Goal: Task Accomplishment & Management: Complete application form

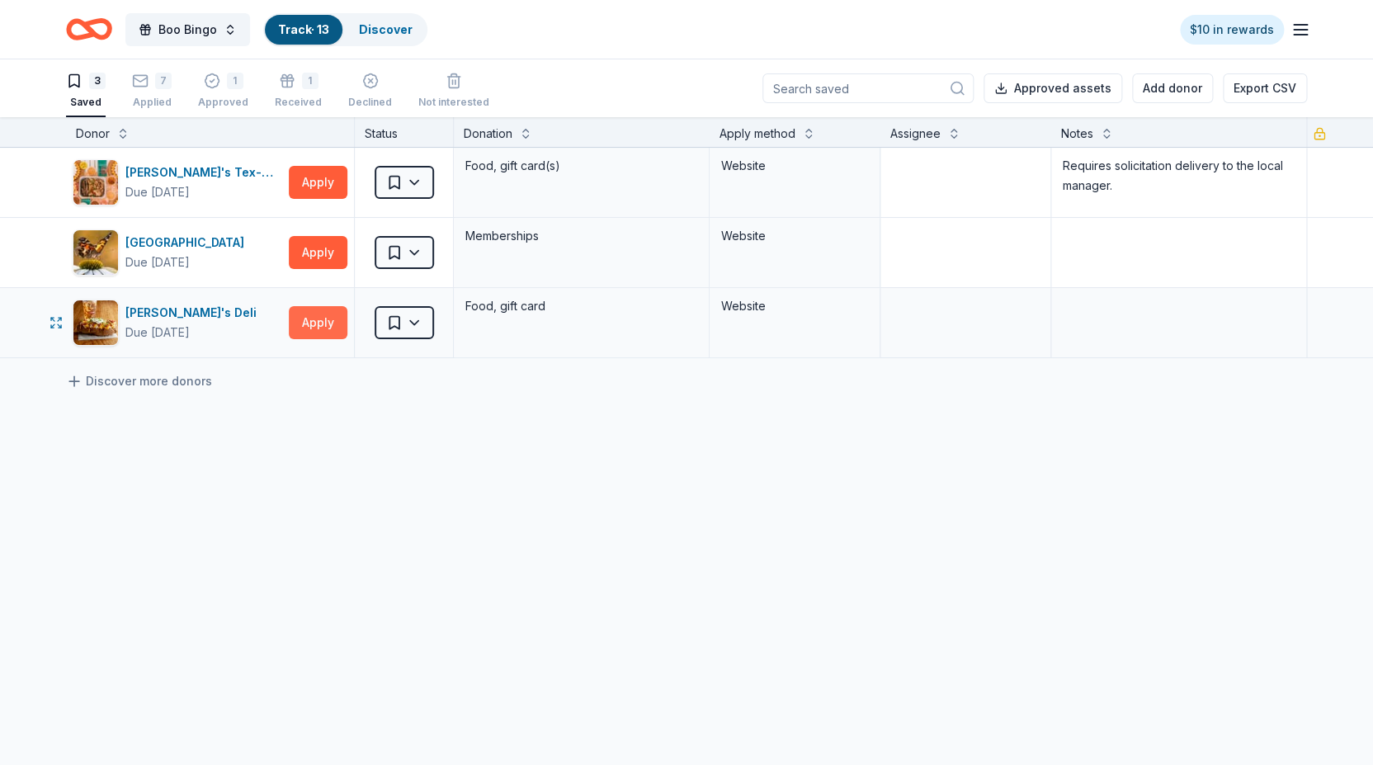
click at [312, 325] on button "Apply" at bounding box center [318, 322] width 59 height 33
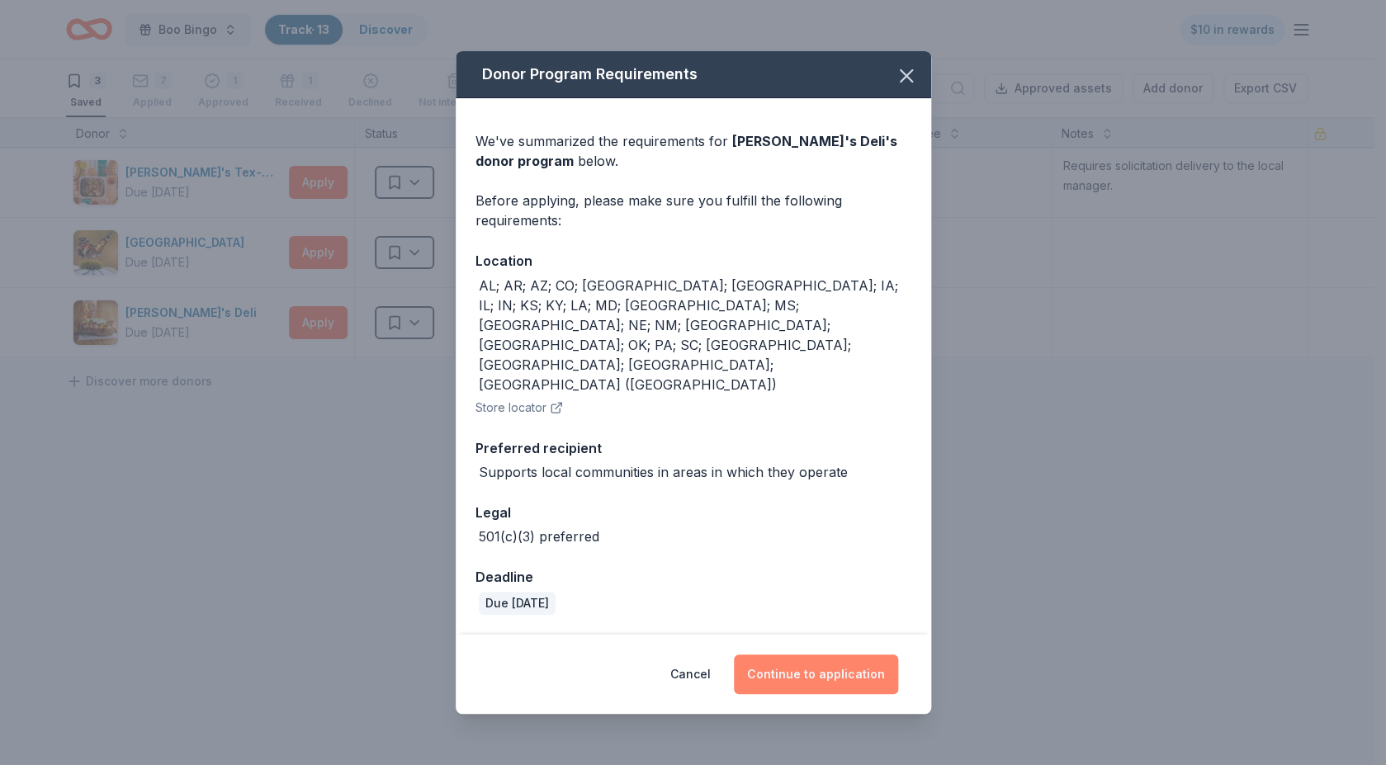
click at [803, 655] on button "Continue to application" at bounding box center [816, 675] width 164 height 40
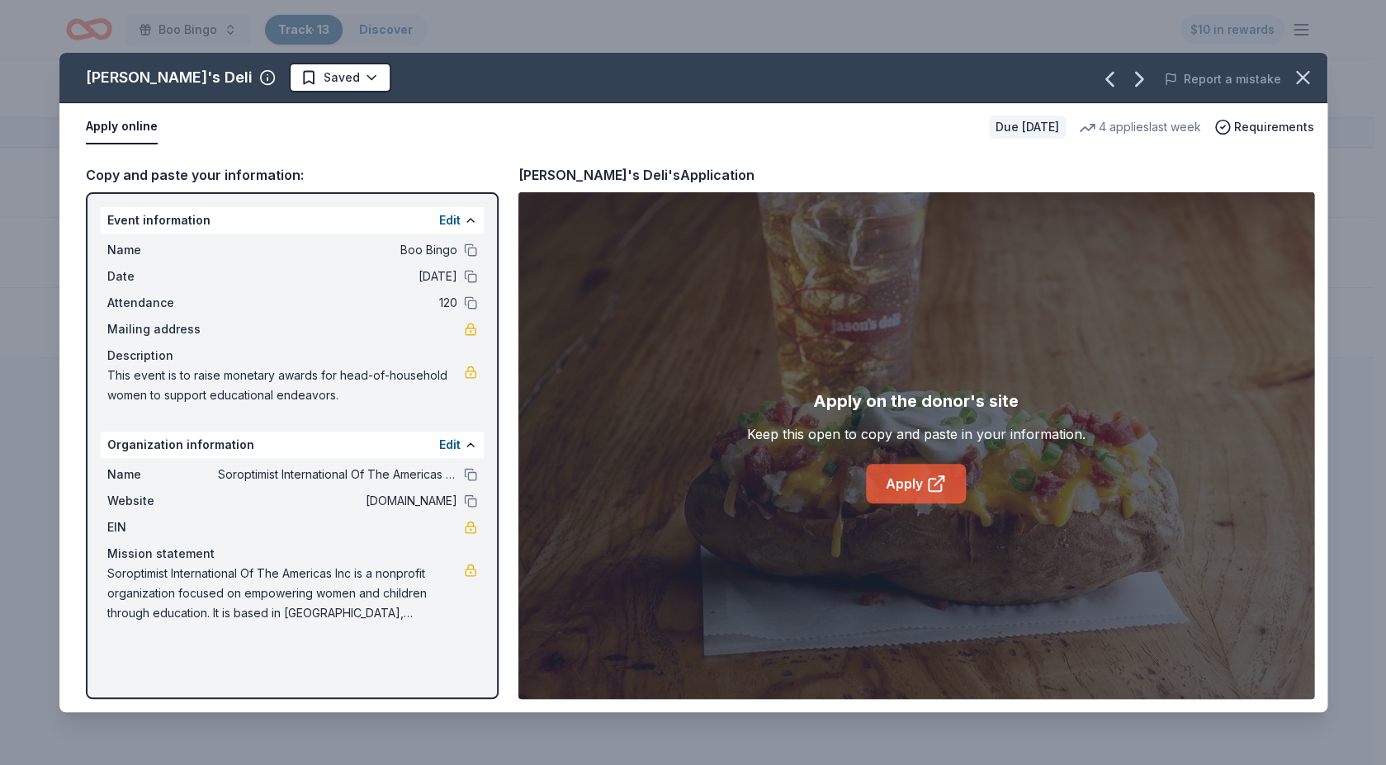
click at [918, 481] on link "Apply" at bounding box center [916, 484] width 100 height 40
click at [1117, 82] on icon "button" at bounding box center [1109, 79] width 26 height 26
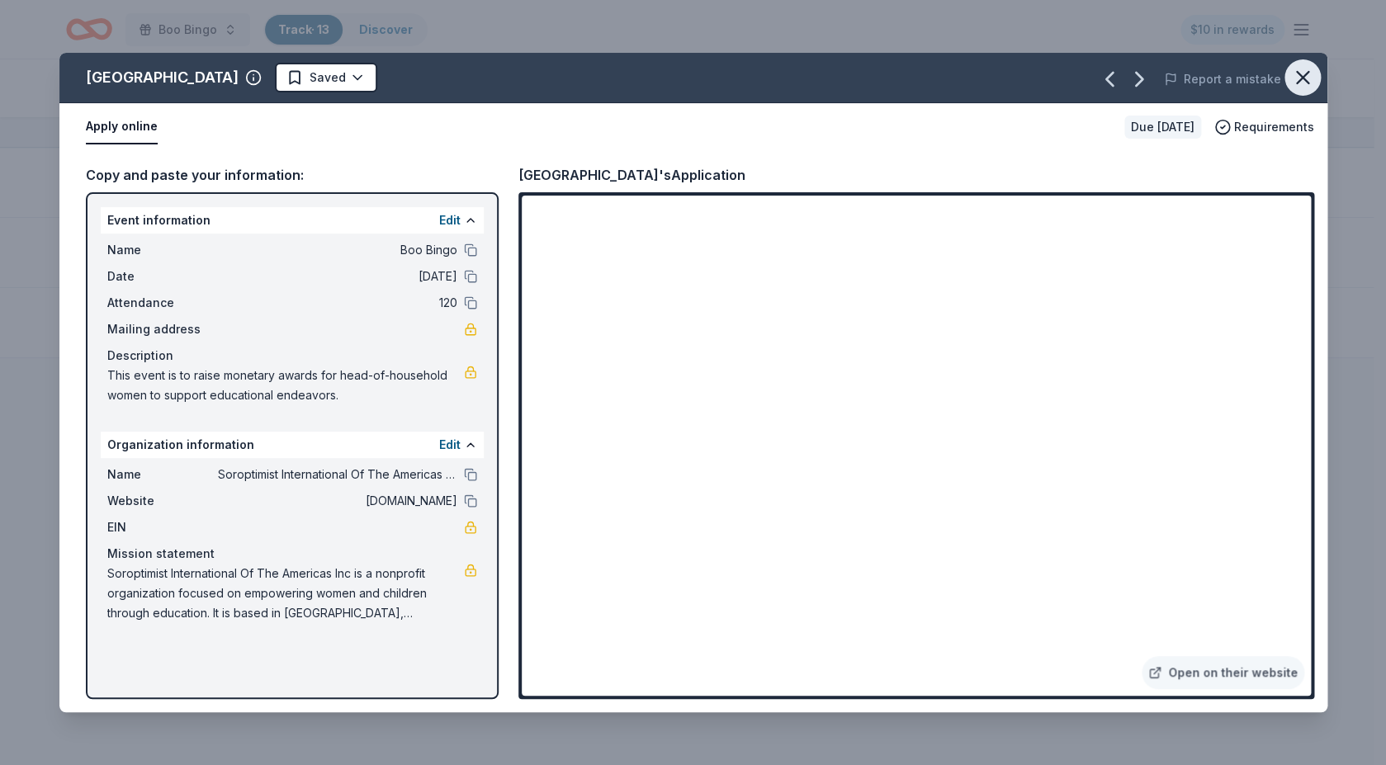
click at [1300, 75] on icon "button" at bounding box center [1303, 78] width 12 height 12
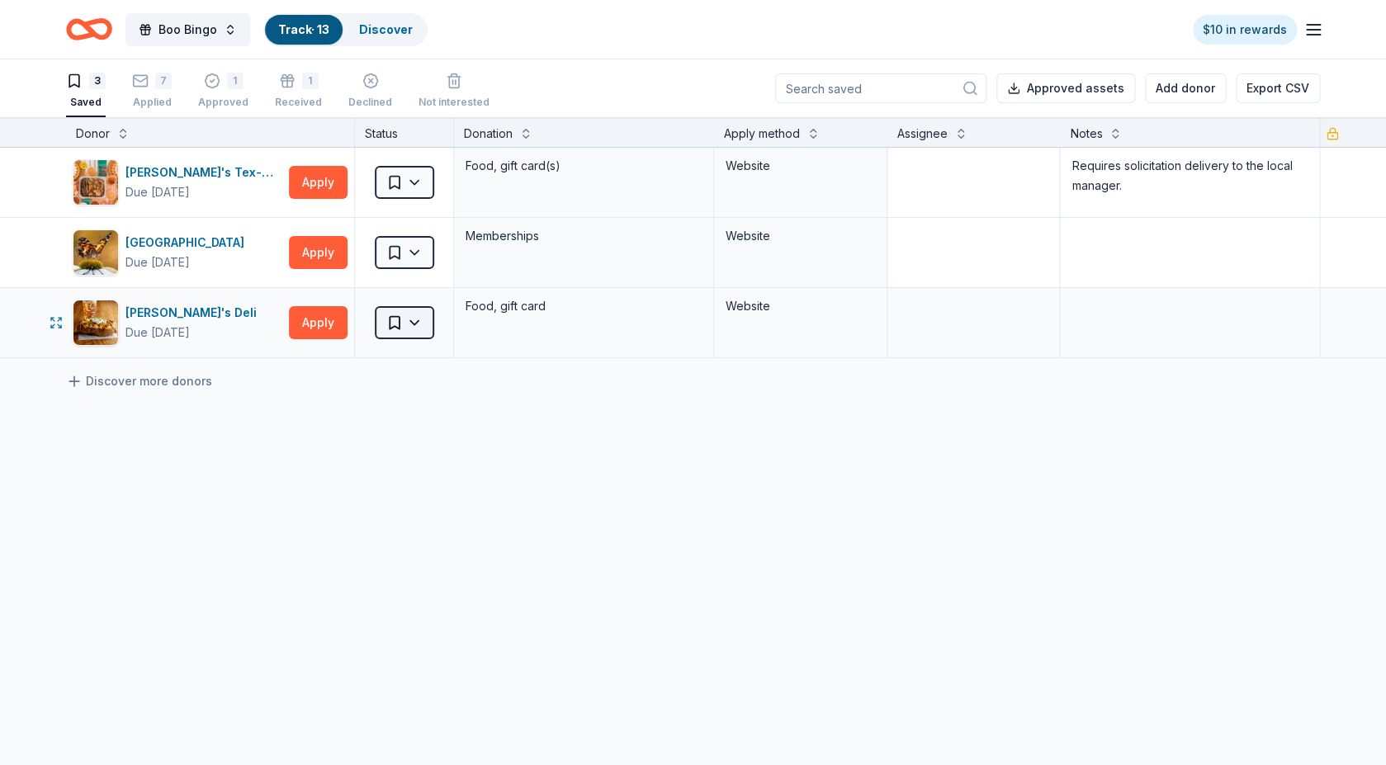
click at [414, 319] on html "Boo Bingo Track · 13 Discover $10 in rewards 3 Saved 7 Applied 1 Approved 1 Rec…" at bounding box center [693, 382] width 1386 height 765
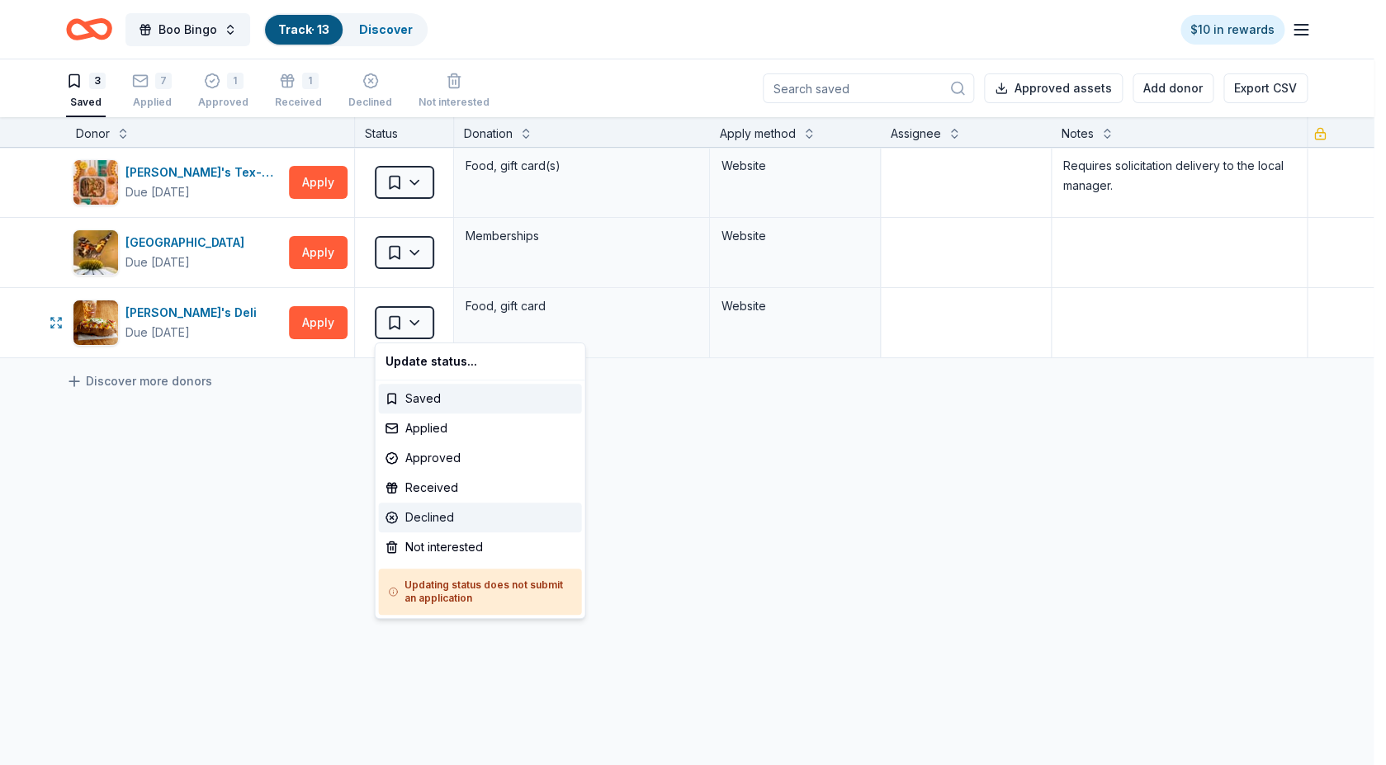
click at [441, 518] on div "Declined" at bounding box center [480, 518] width 203 height 30
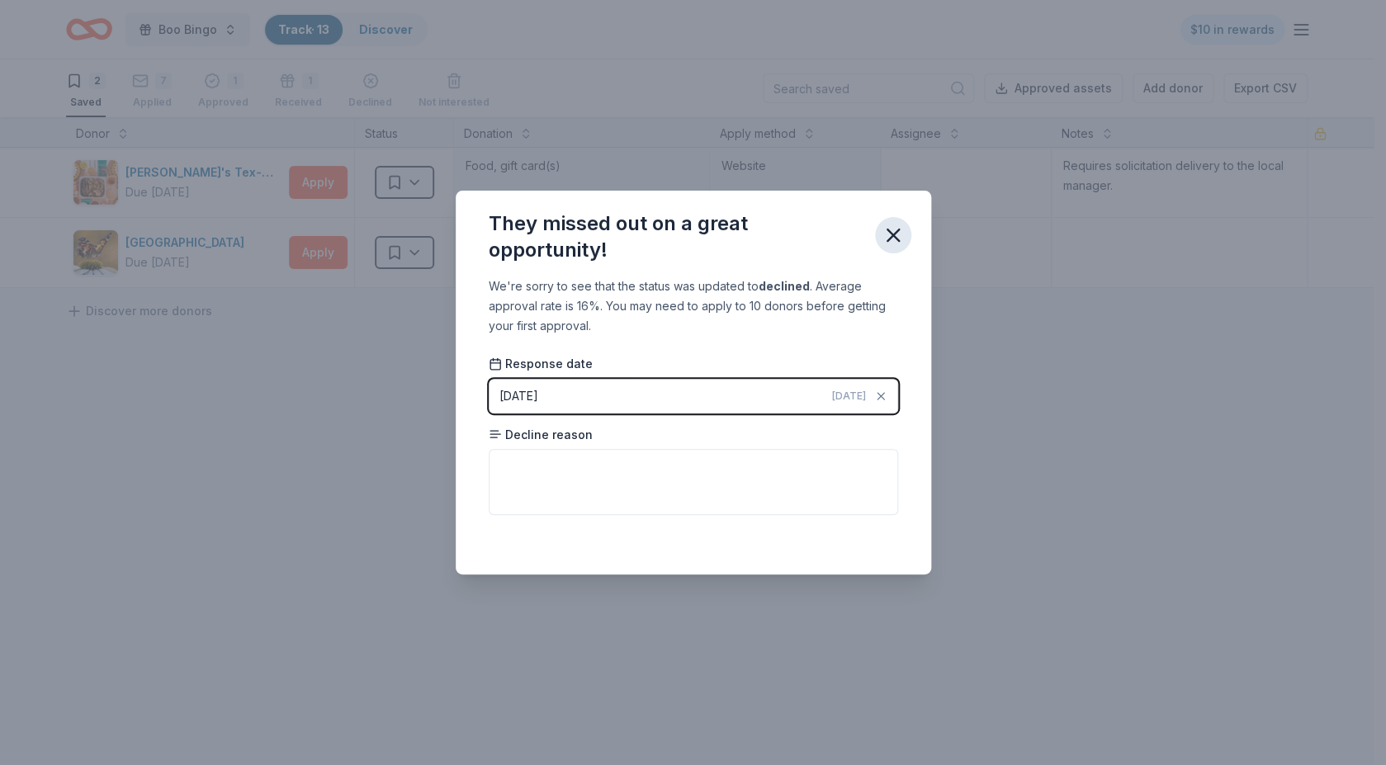
click at [891, 225] on icon "button" at bounding box center [893, 235] width 23 height 23
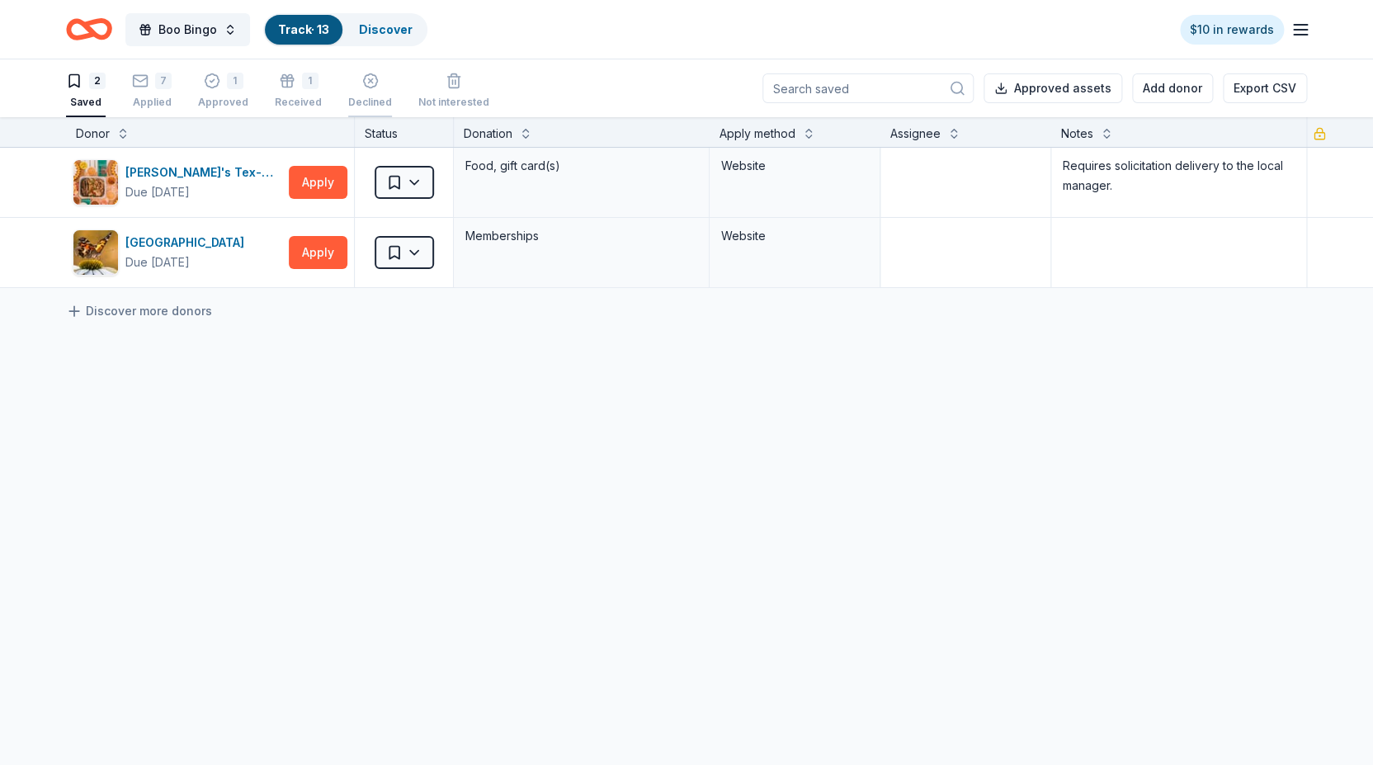
click at [368, 74] on line "button" at bounding box center [370, 72] width 4 height 4
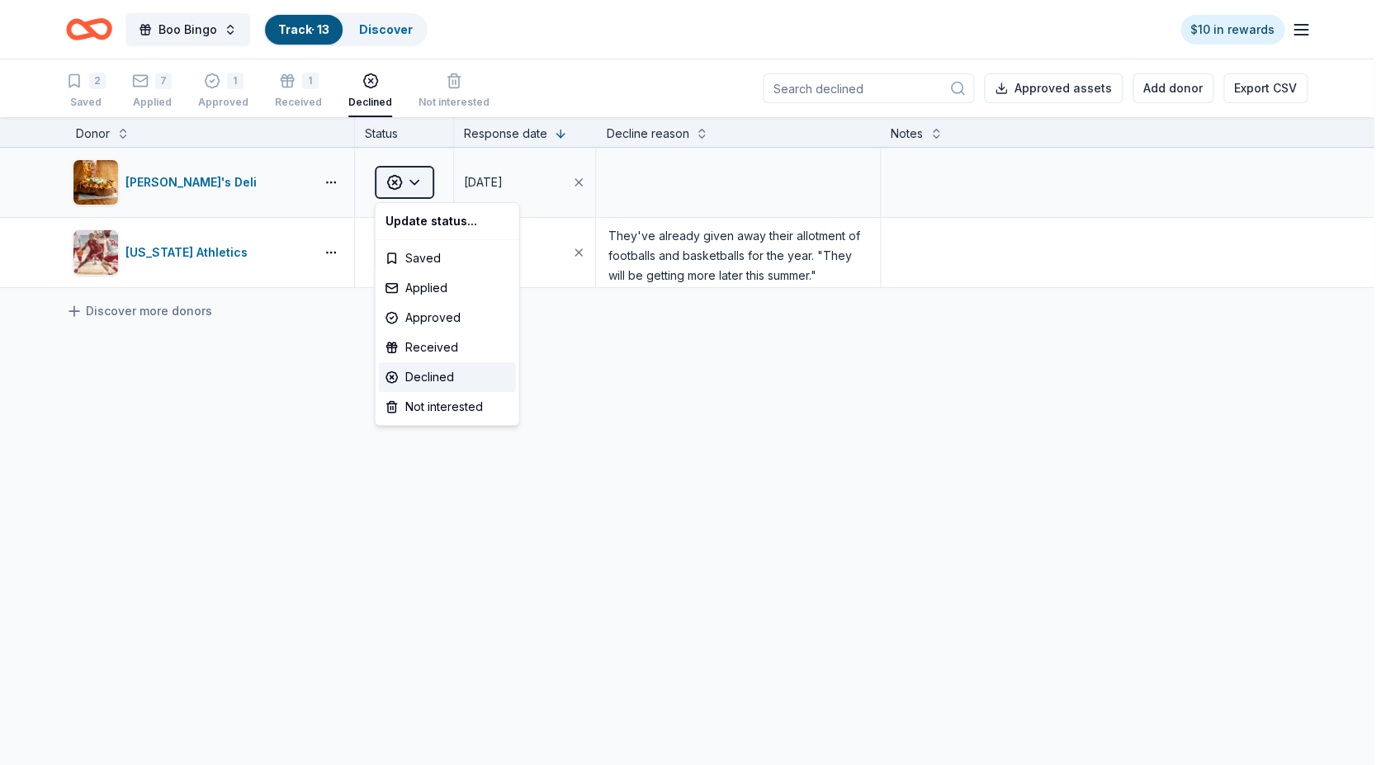
click at [416, 181] on html "Boo Bingo Track · 13 Discover $10 in rewards 2 Saved 7 Applied 1 Approved 1 Rec…" at bounding box center [693, 382] width 1386 height 765
click at [426, 259] on div "Saved" at bounding box center [447, 258] width 137 height 30
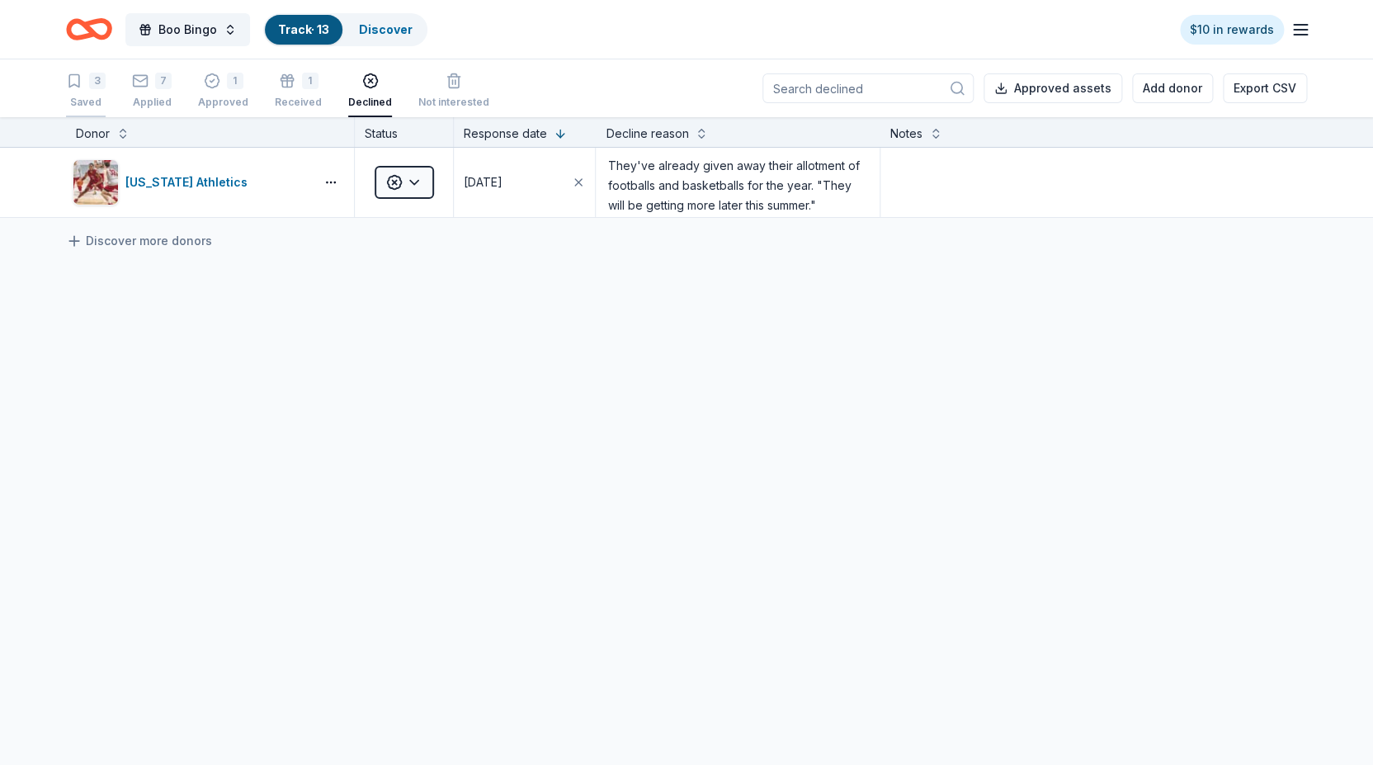
click at [87, 87] on div "3 Saved" at bounding box center [86, 82] width 40 height 36
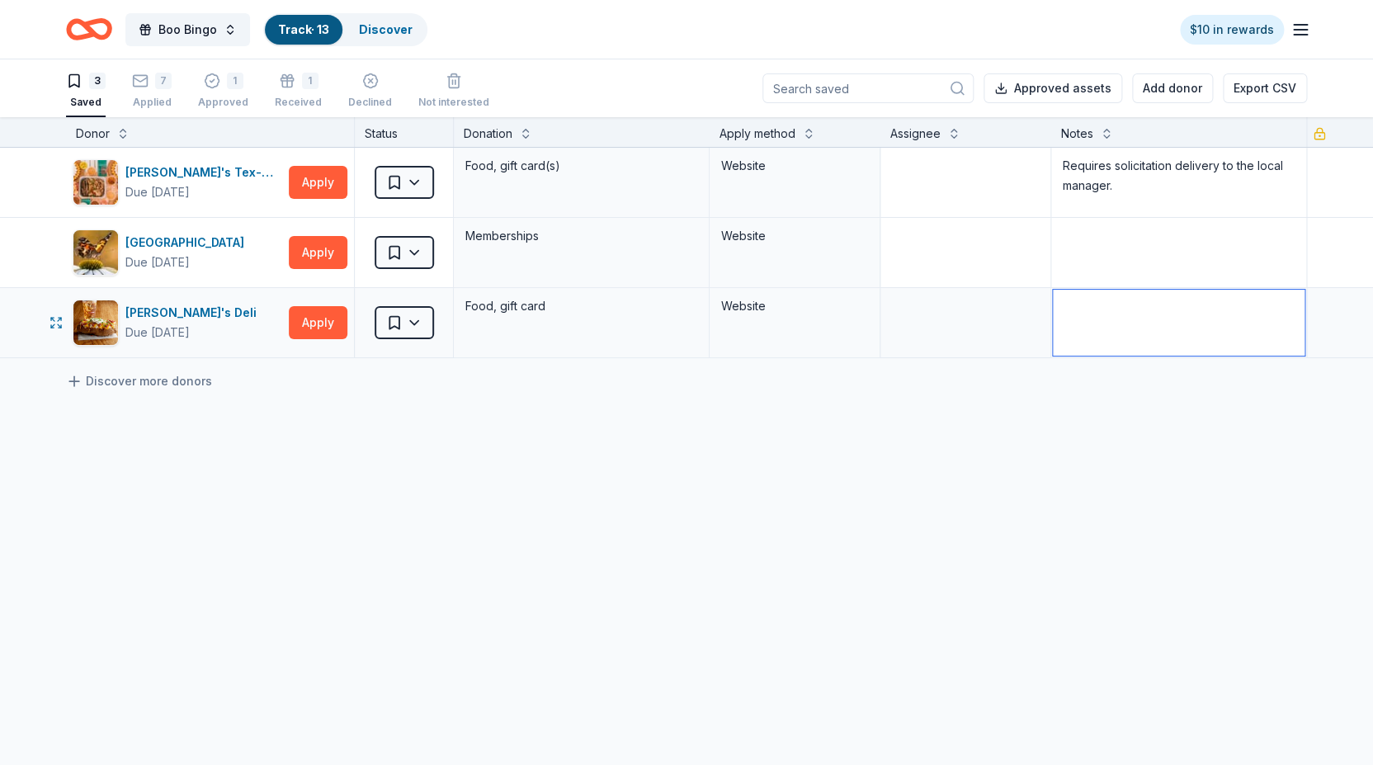
click at [1092, 315] on textarea at bounding box center [1179, 323] width 252 height 66
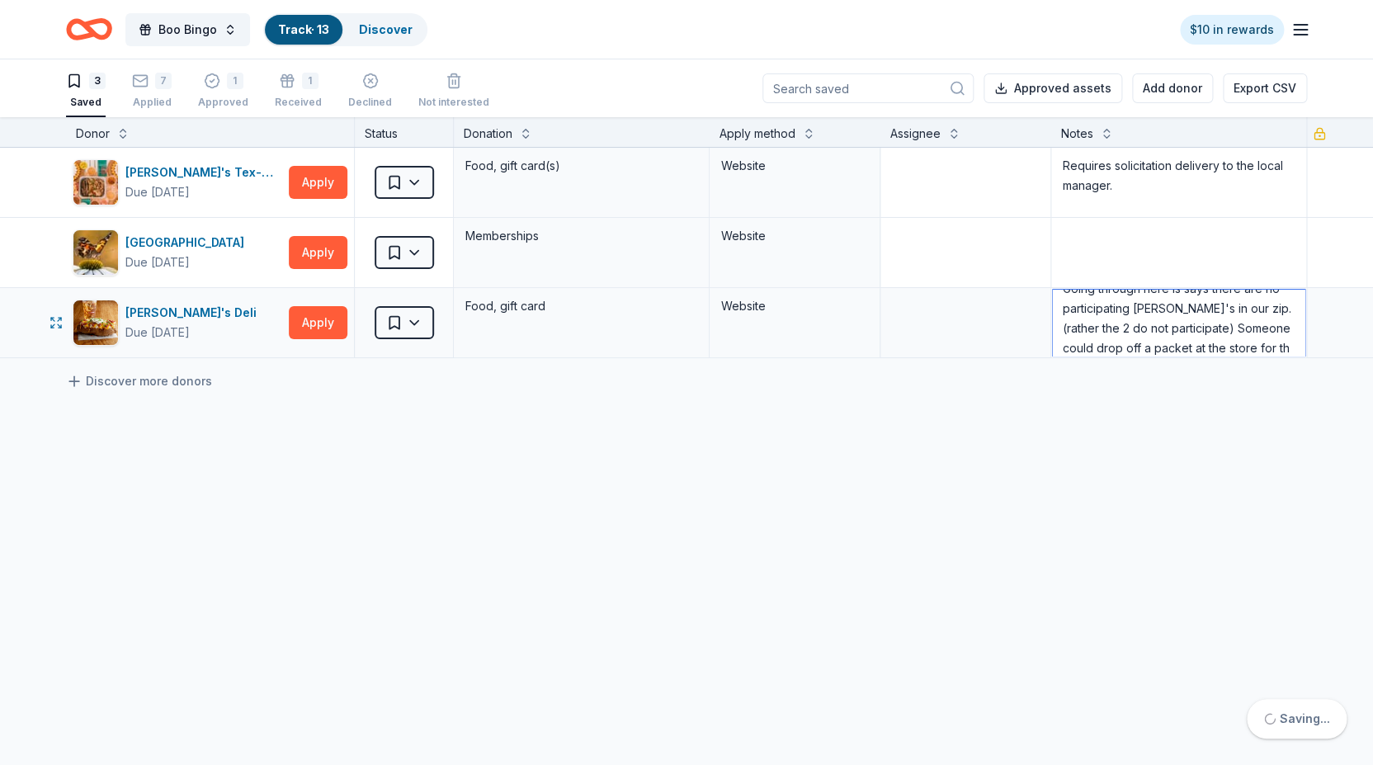
scroll to position [37, 0]
type textarea "Going through here is says there are no participating [PERSON_NAME]'s in our zi…"
click at [1076, 470] on div "[PERSON_NAME]'s Tex-Mex Due [DATE] Apply Saved Food, gift card(s) Website Requi…" at bounding box center [686, 408] width 1373 height 521
click at [1075, 231] on textarea at bounding box center [1179, 253] width 252 height 66
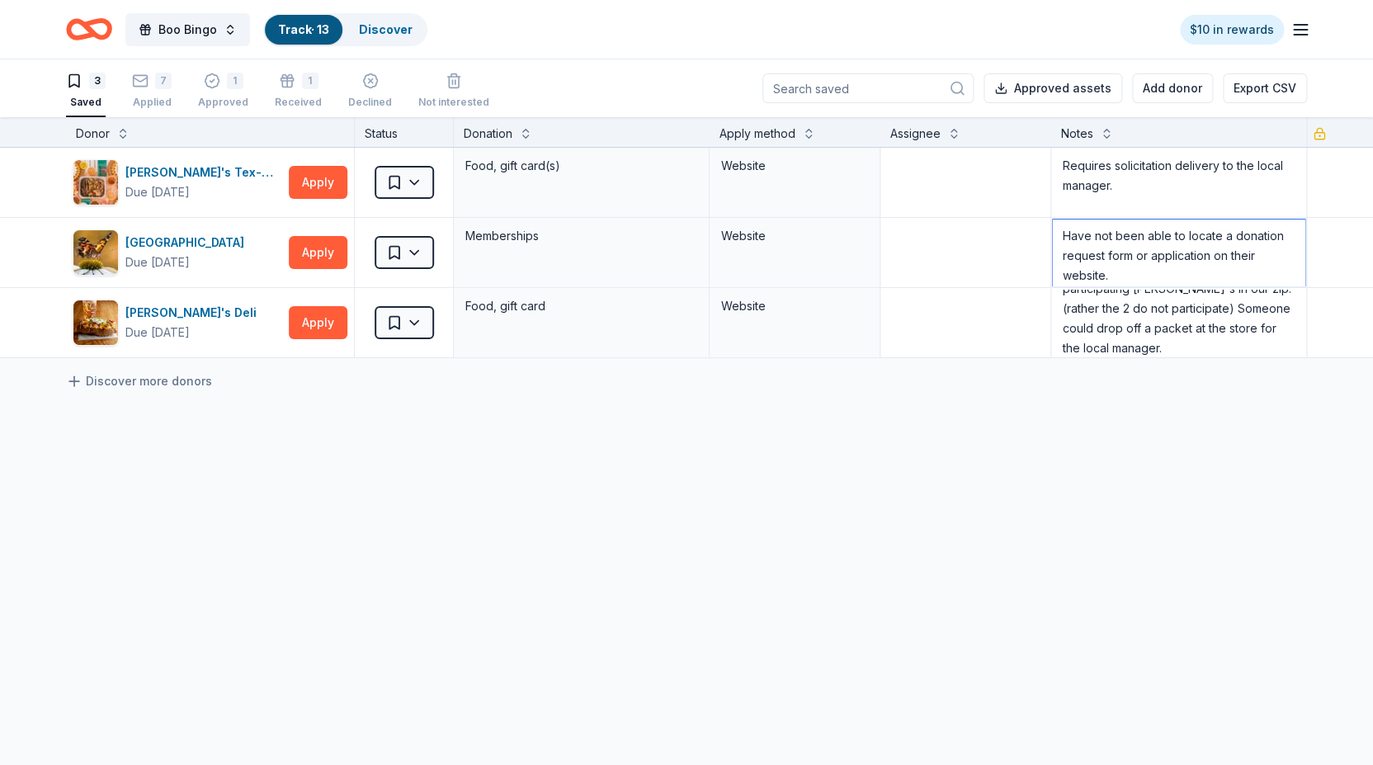
type textarea "Have not been able to locate a donation request form or application on their we…"
click at [982, 387] on div "Discover more donors" at bounding box center [686, 381] width 1373 height 46
click at [939, 429] on div "[PERSON_NAME]'s Tex-Mex Due [DATE] Apply Saved Food, gift card(s) Website Requi…" at bounding box center [686, 408] width 1373 height 521
click at [1177, 348] on textarea "Going through here is says there are no participating [PERSON_NAME]'s in our zi…" at bounding box center [1179, 323] width 252 height 66
click at [1236, 480] on div "[PERSON_NAME]'s Tex-Mex Due [DATE] Apply Saved Food, gift card(s) Website Requi…" at bounding box center [686, 408] width 1373 height 521
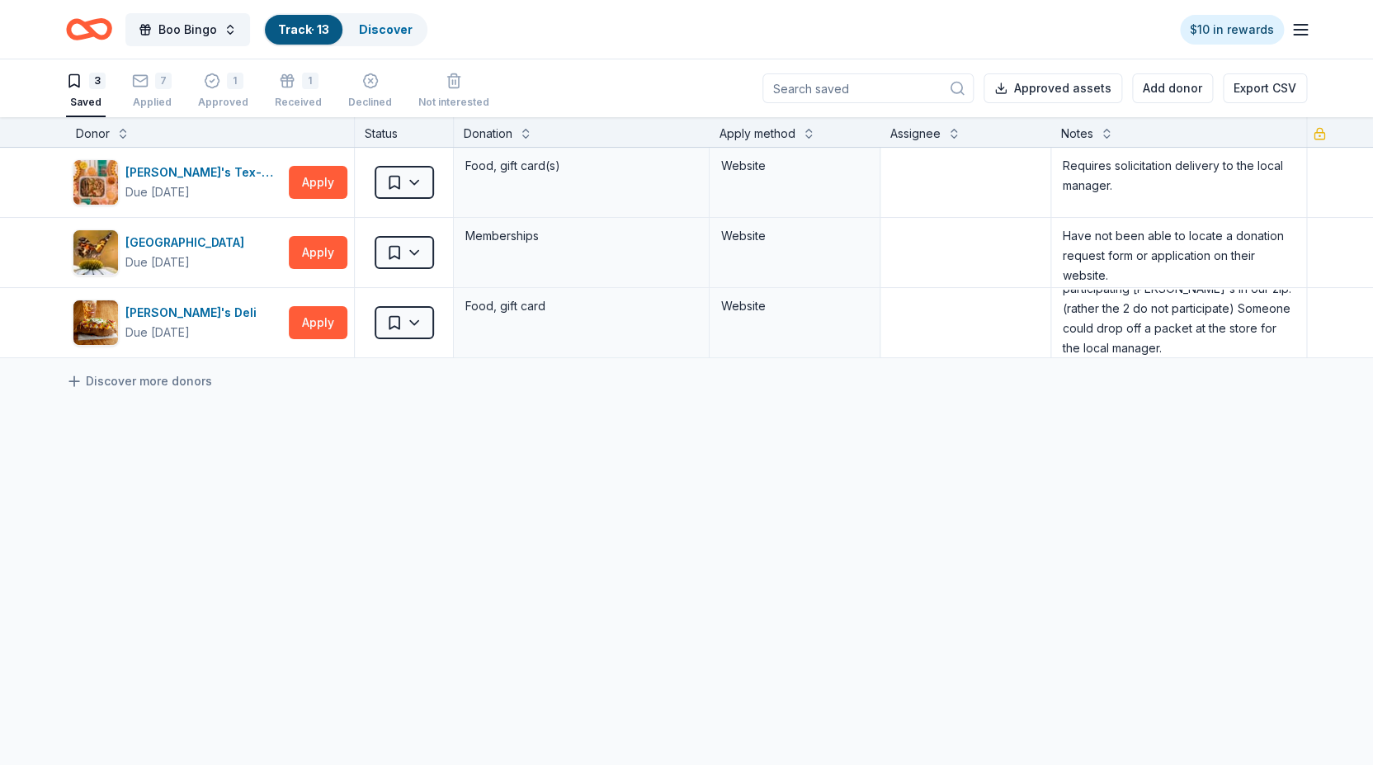
click at [300, 28] on link "Track · 13" at bounding box center [303, 29] width 51 height 14
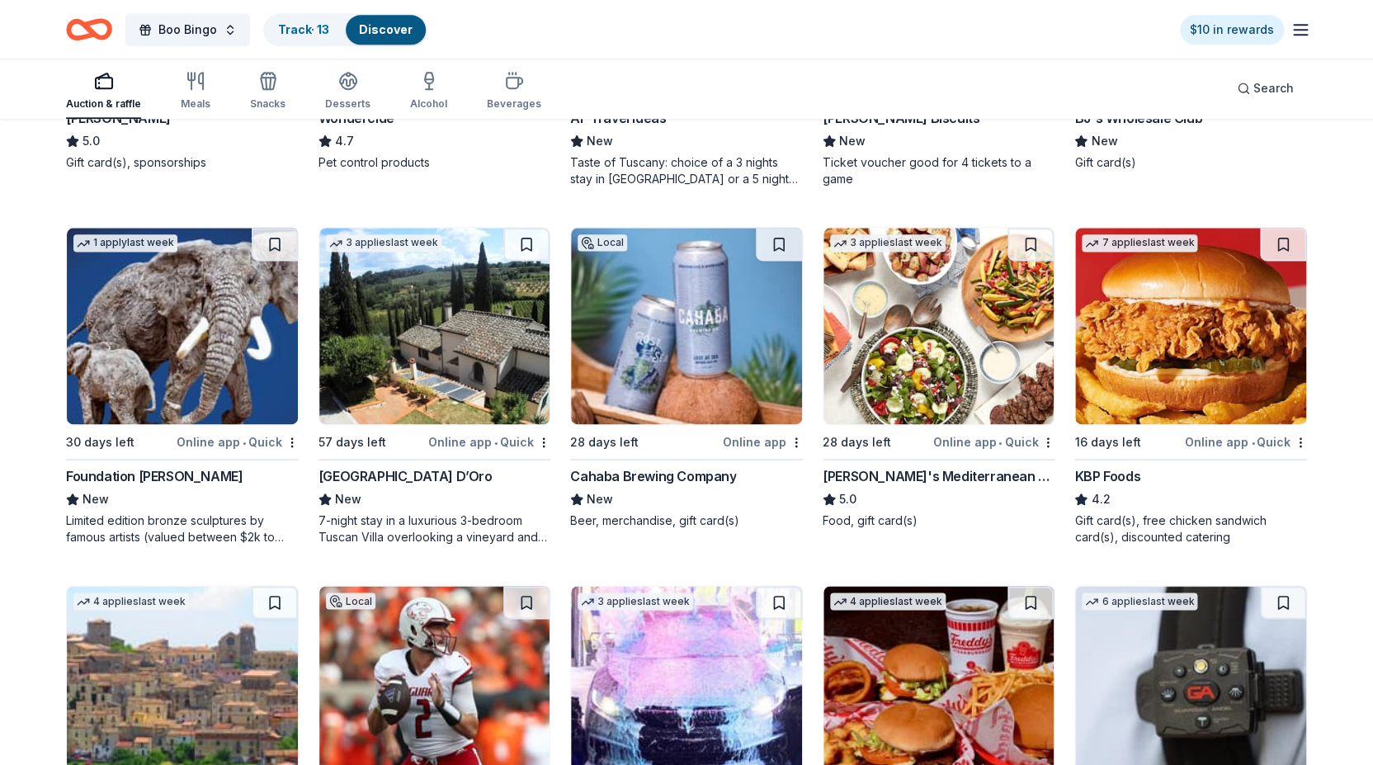
scroll to position [792, 0]
